Goal: Transaction & Acquisition: Book appointment/travel/reservation

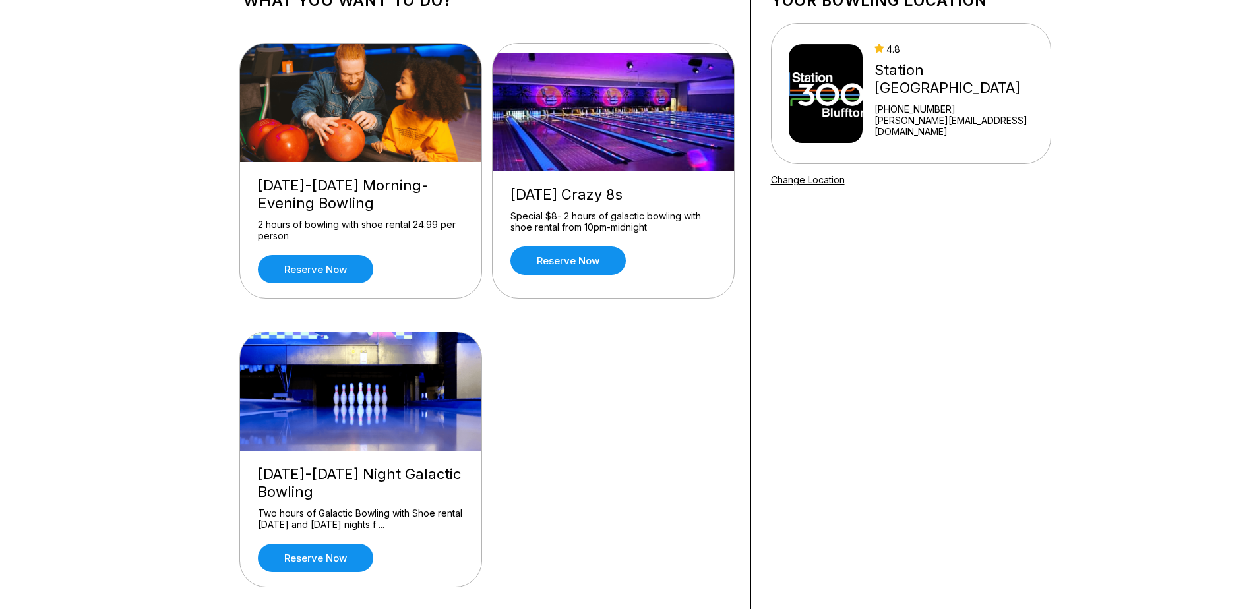
scroll to position [132, 0]
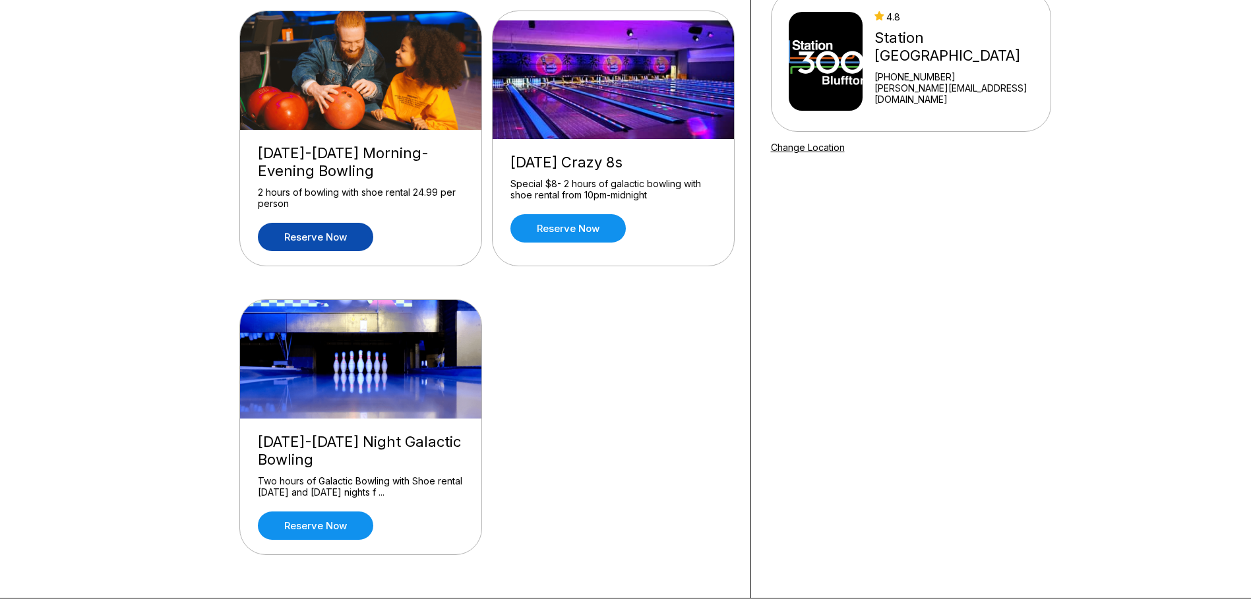
click at [361, 227] on link "Reserve now" at bounding box center [315, 237] width 115 height 28
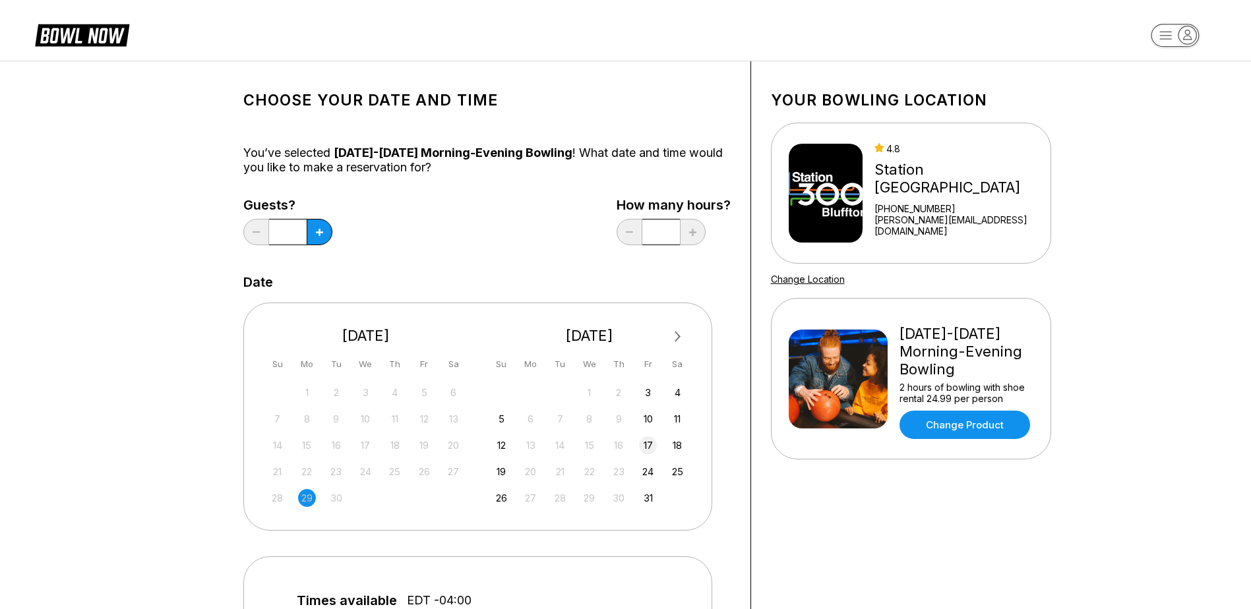
click at [643, 443] on div "17" at bounding box center [648, 446] width 18 height 18
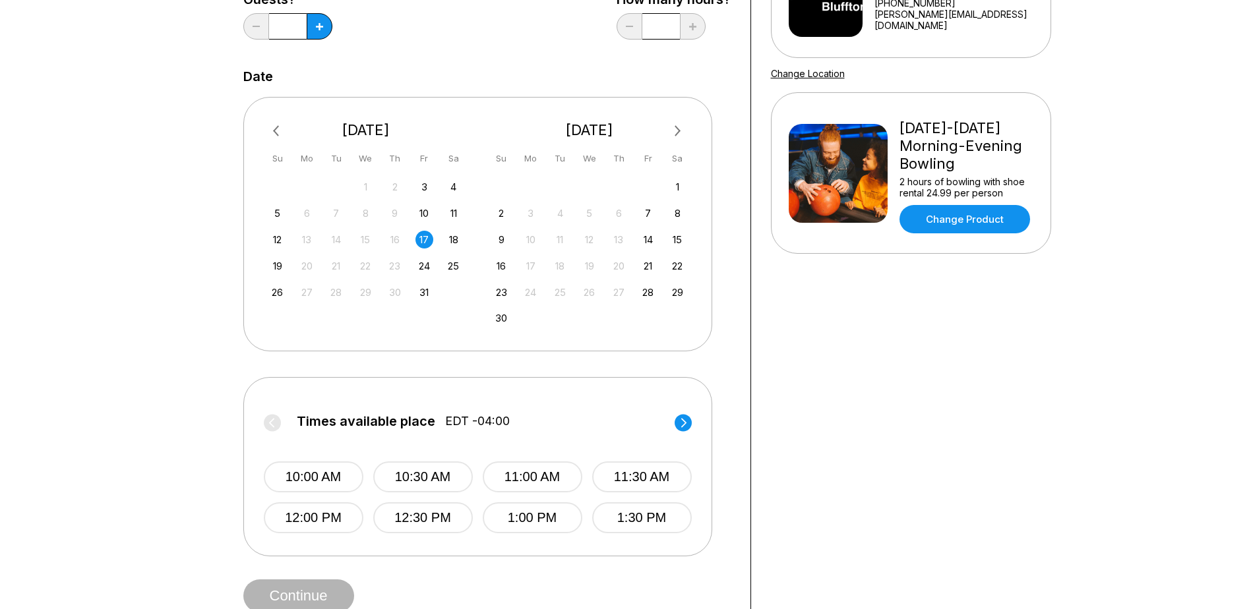
scroll to position [264, 0]
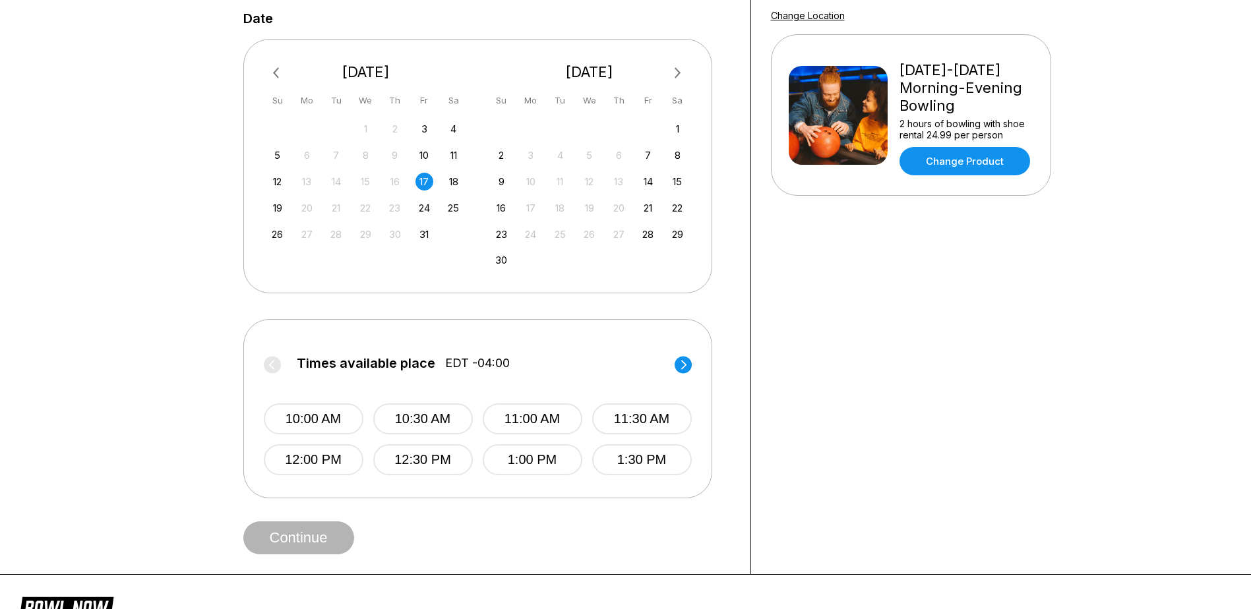
click at [682, 362] on circle at bounding box center [683, 364] width 17 height 17
click at [689, 359] on circle at bounding box center [683, 364] width 17 height 17
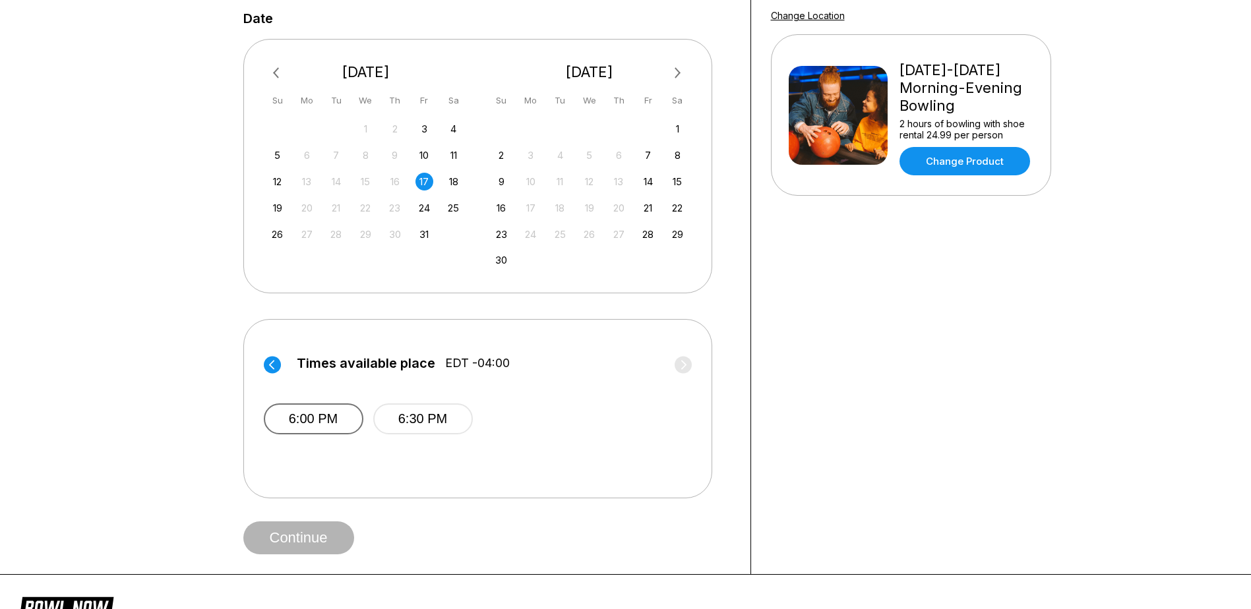
click at [326, 425] on button "6:00 PM" at bounding box center [314, 419] width 100 height 31
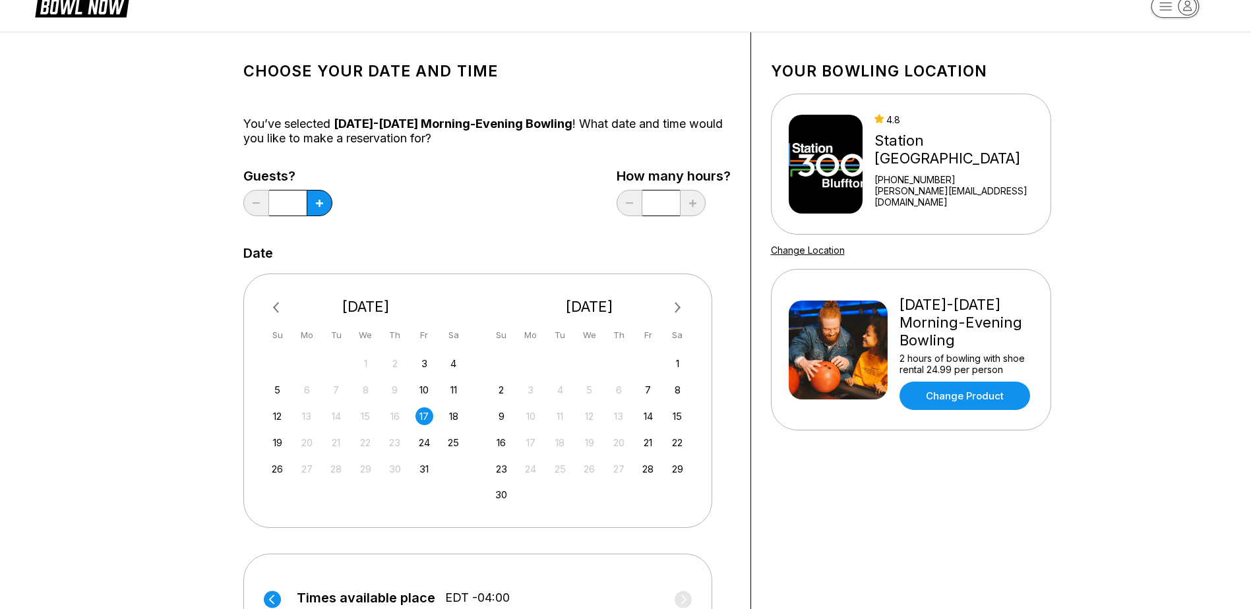
scroll to position [0, 0]
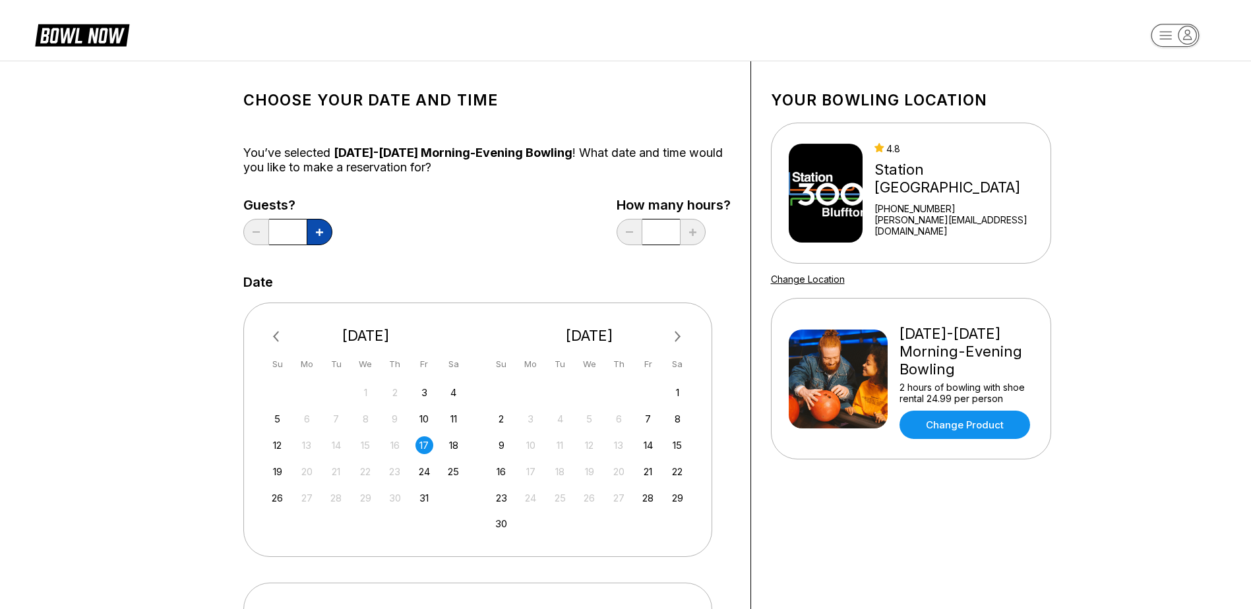
click at [309, 229] on button at bounding box center [320, 232] width 26 height 26
type input "*"
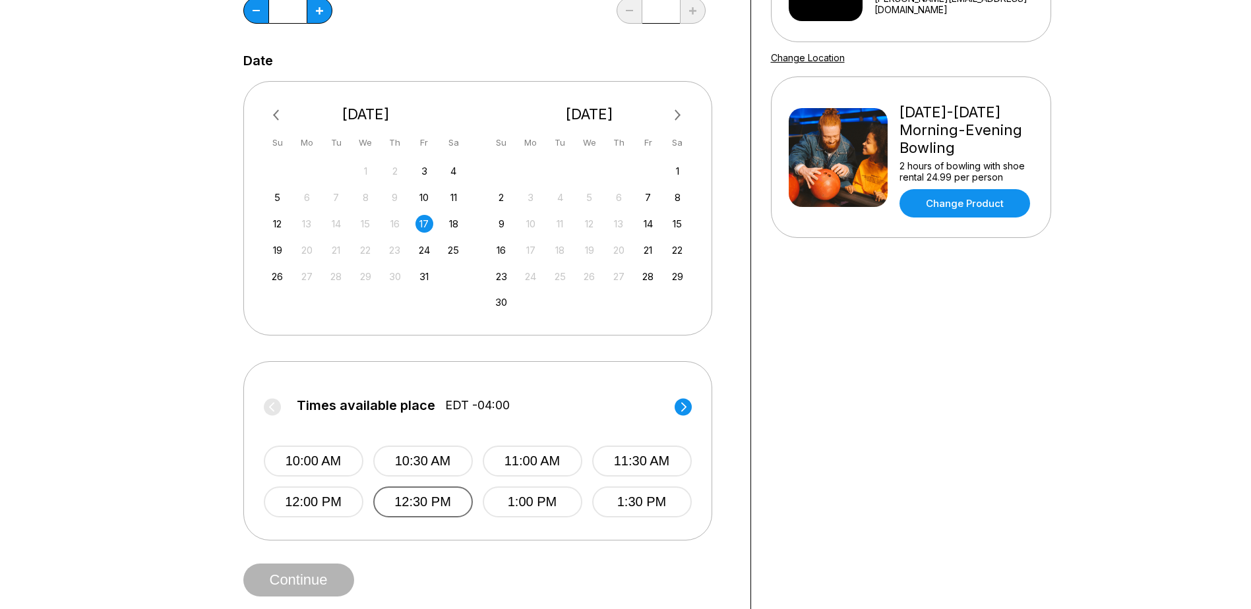
scroll to position [198, 0]
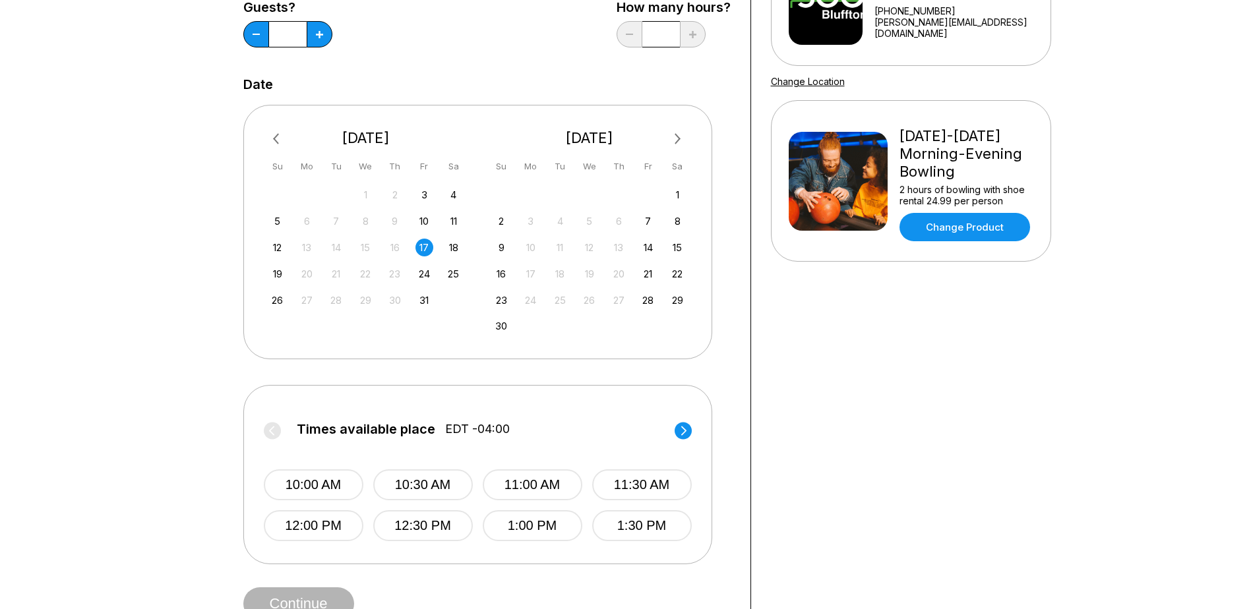
click at [687, 425] on circle at bounding box center [683, 430] width 17 height 17
click at [680, 426] on circle at bounding box center [683, 430] width 17 height 17
click at [303, 487] on button "6:00 PM" at bounding box center [314, 485] width 100 height 31
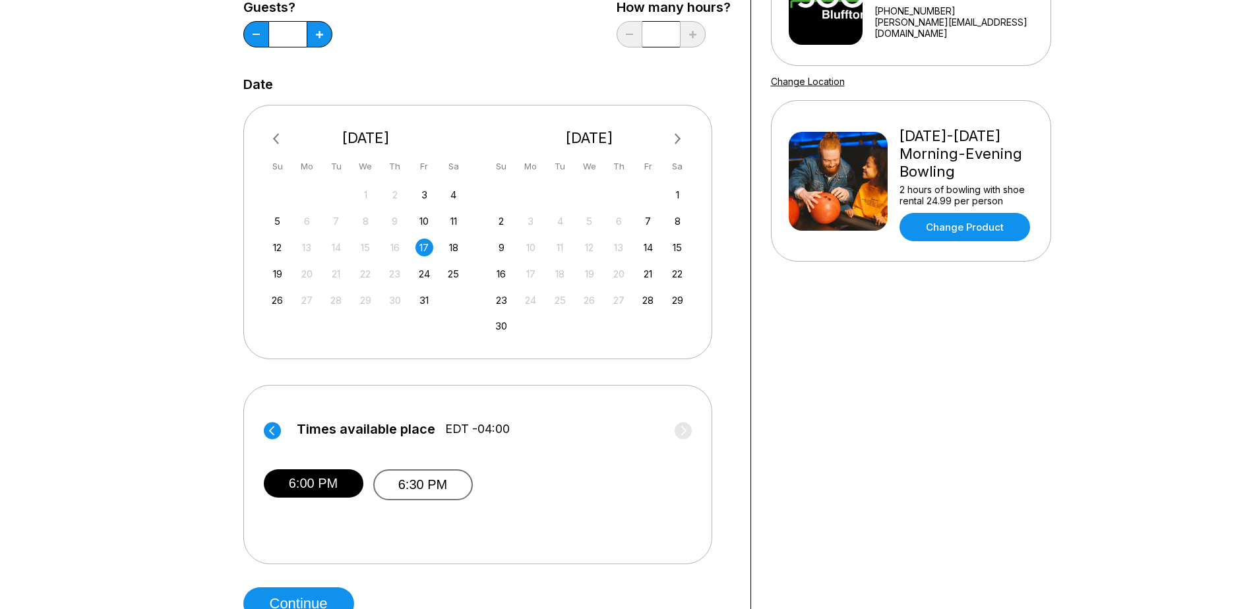
click at [414, 479] on button "6:30 PM" at bounding box center [423, 485] width 100 height 31
click at [483, 545] on div "Times available place EDT -04:00 10:00 AM 10:30 AM 11:00 AM 11:30 AM 12:00 PM 1…" at bounding box center [477, 474] width 469 height 179
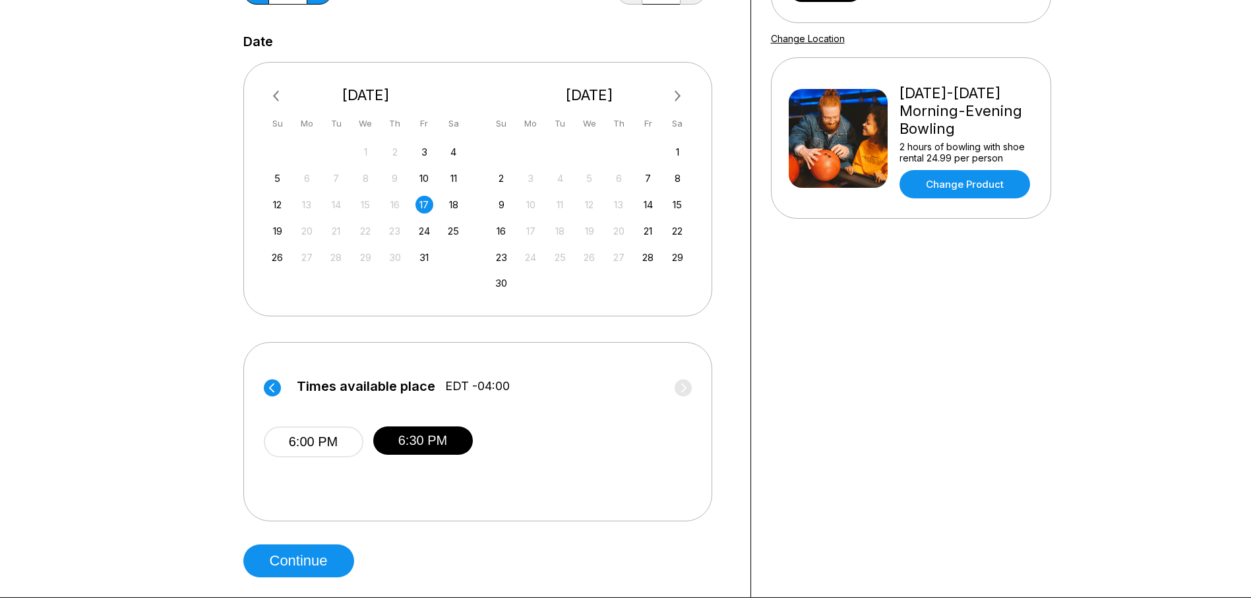
scroll to position [264, 0]
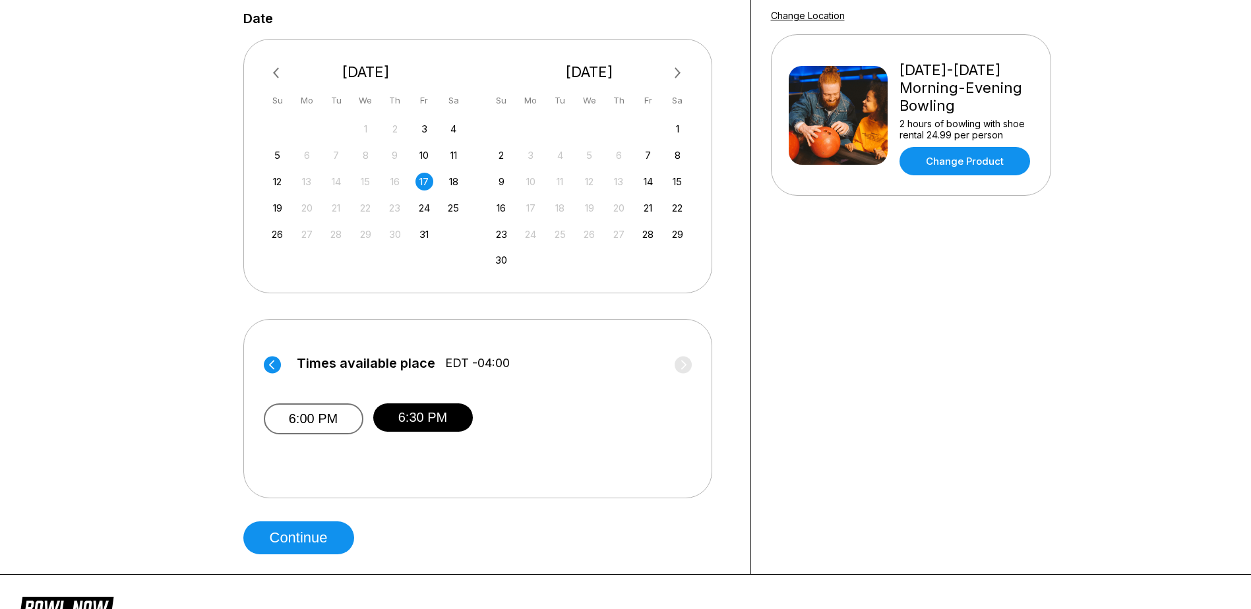
click at [329, 419] on button "6:00 PM" at bounding box center [314, 419] width 100 height 31
click at [398, 419] on button "6:30 PM" at bounding box center [423, 419] width 100 height 31
click at [290, 545] on button "Continue" at bounding box center [298, 538] width 111 height 33
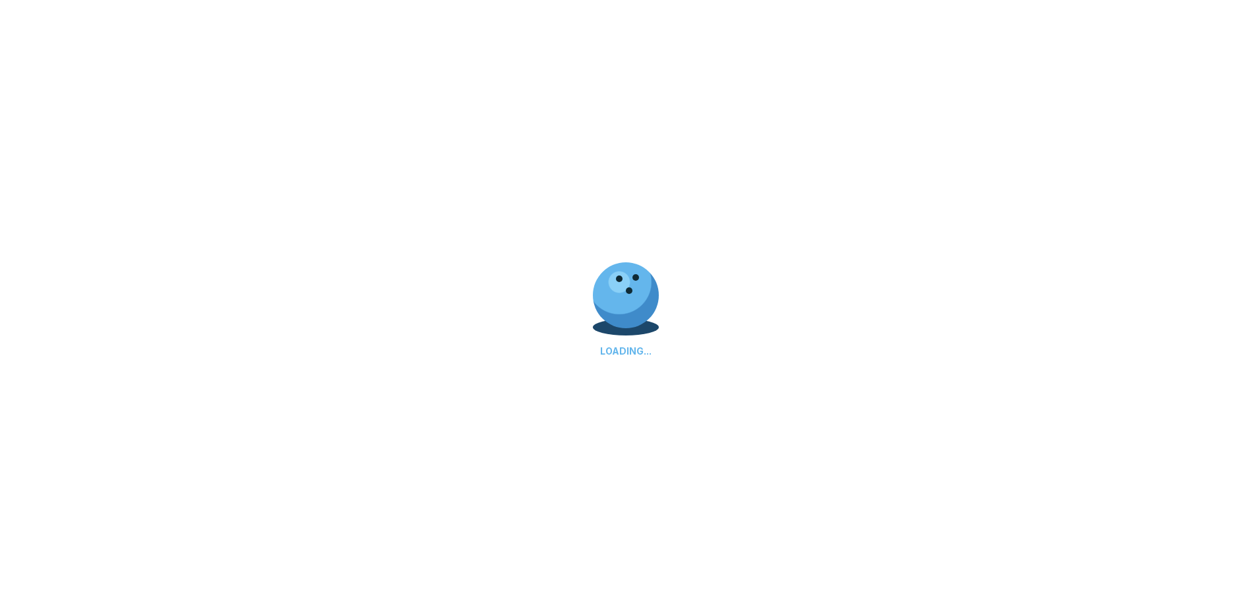
select select "**"
